Goal: Find specific page/section: Find specific page/section

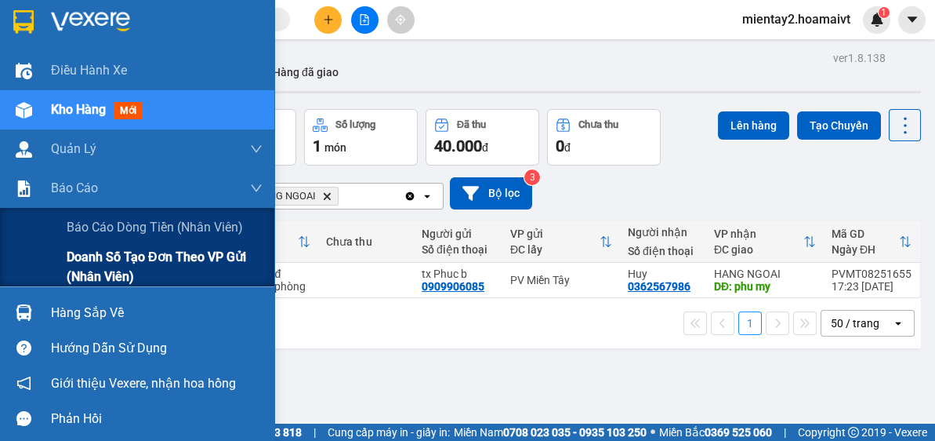
click at [97, 274] on span "Doanh số tạo đơn theo VP gửi (nhân viên)" at bounding box center [165, 266] width 196 height 39
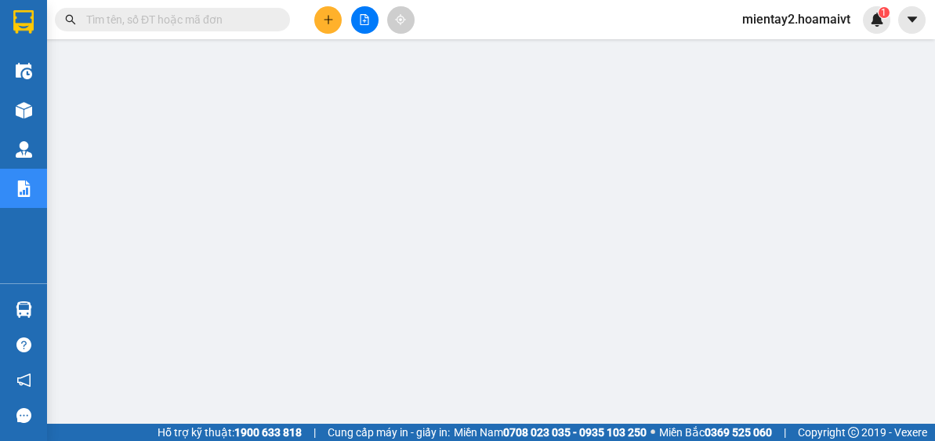
scroll to position [20, 0]
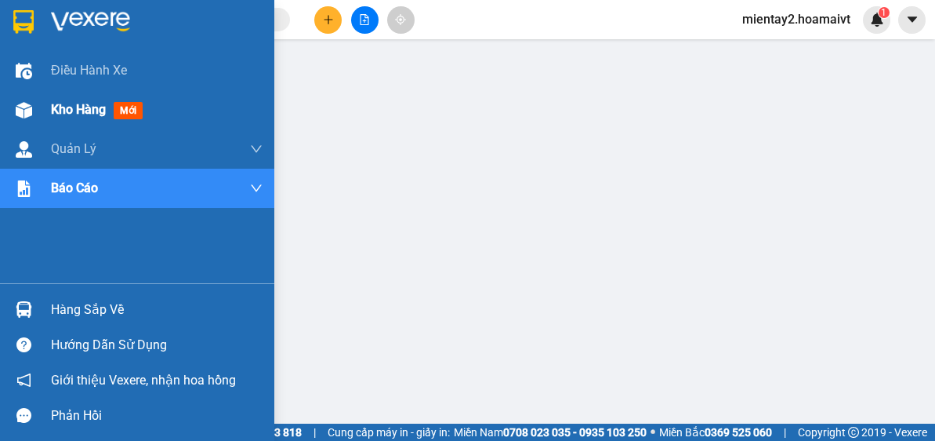
click at [93, 100] on div "Kho hàng mới" at bounding box center [100, 110] width 98 height 20
